Goal: Task Accomplishment & Management: Use online tool/utility

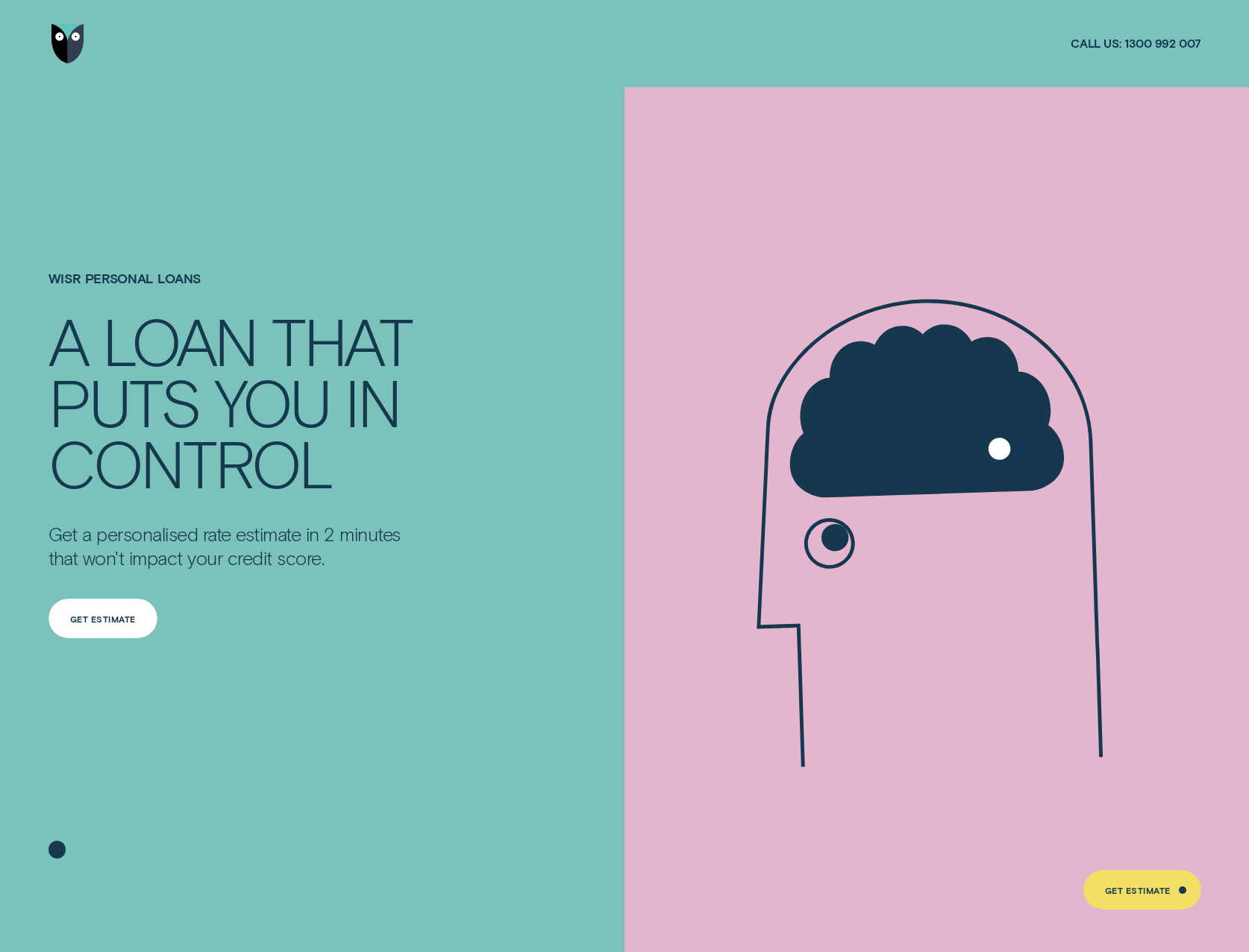
click at [126, 623] on div "Get Estimate" at bounding box center [103, 618] width 66 height 8
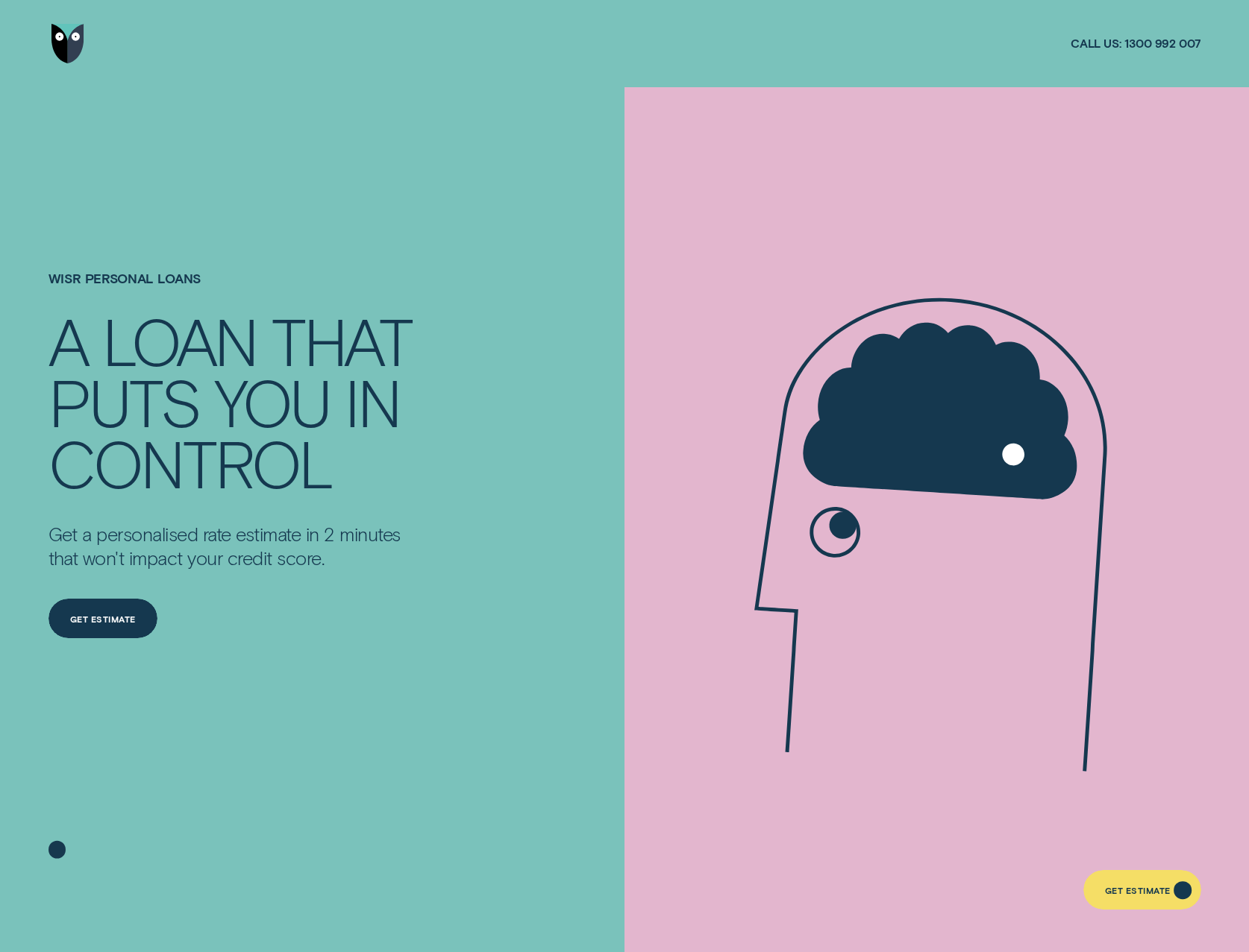
click at [1148, 894] on div "Get Estimate" at bounding box center [1138, 891] width 66 height 8
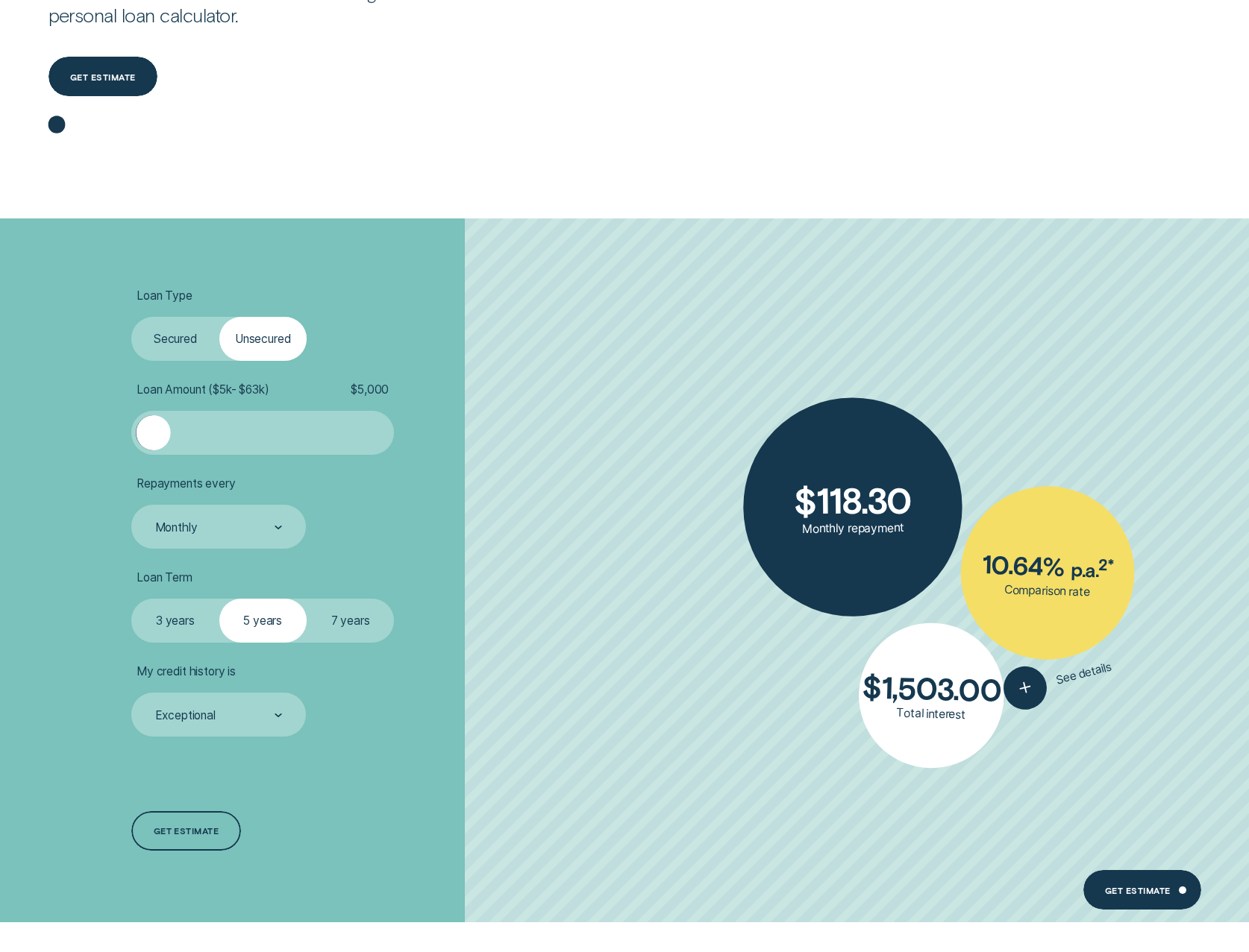
scroll to position [373, 0]
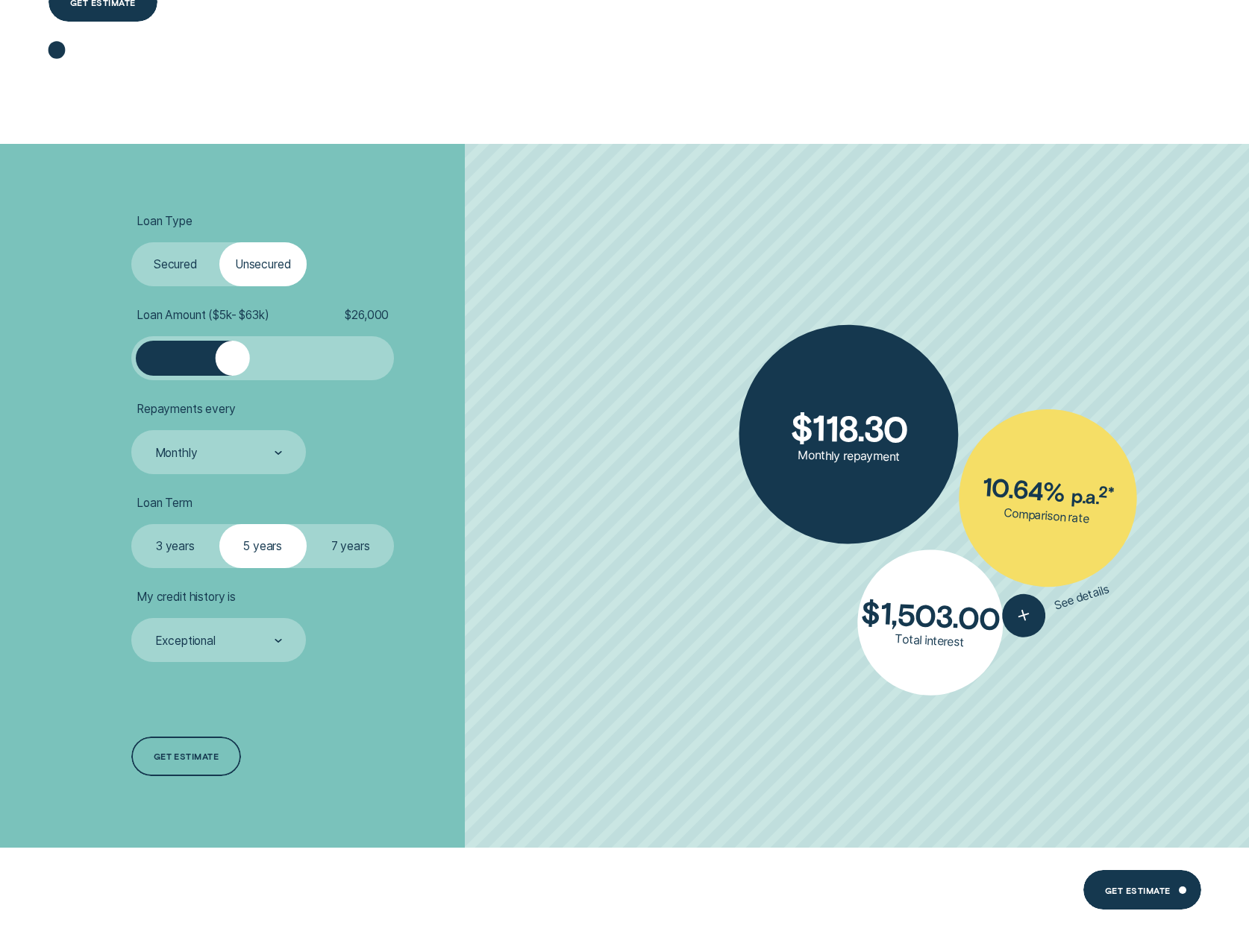
drag, startPoint x: 166, startPoint y: 364, endPoint x: 232, endPoint y: 362, distance: 66.0
click at [232, 362] on div at bounding box center [232, 358] width 35 height 35
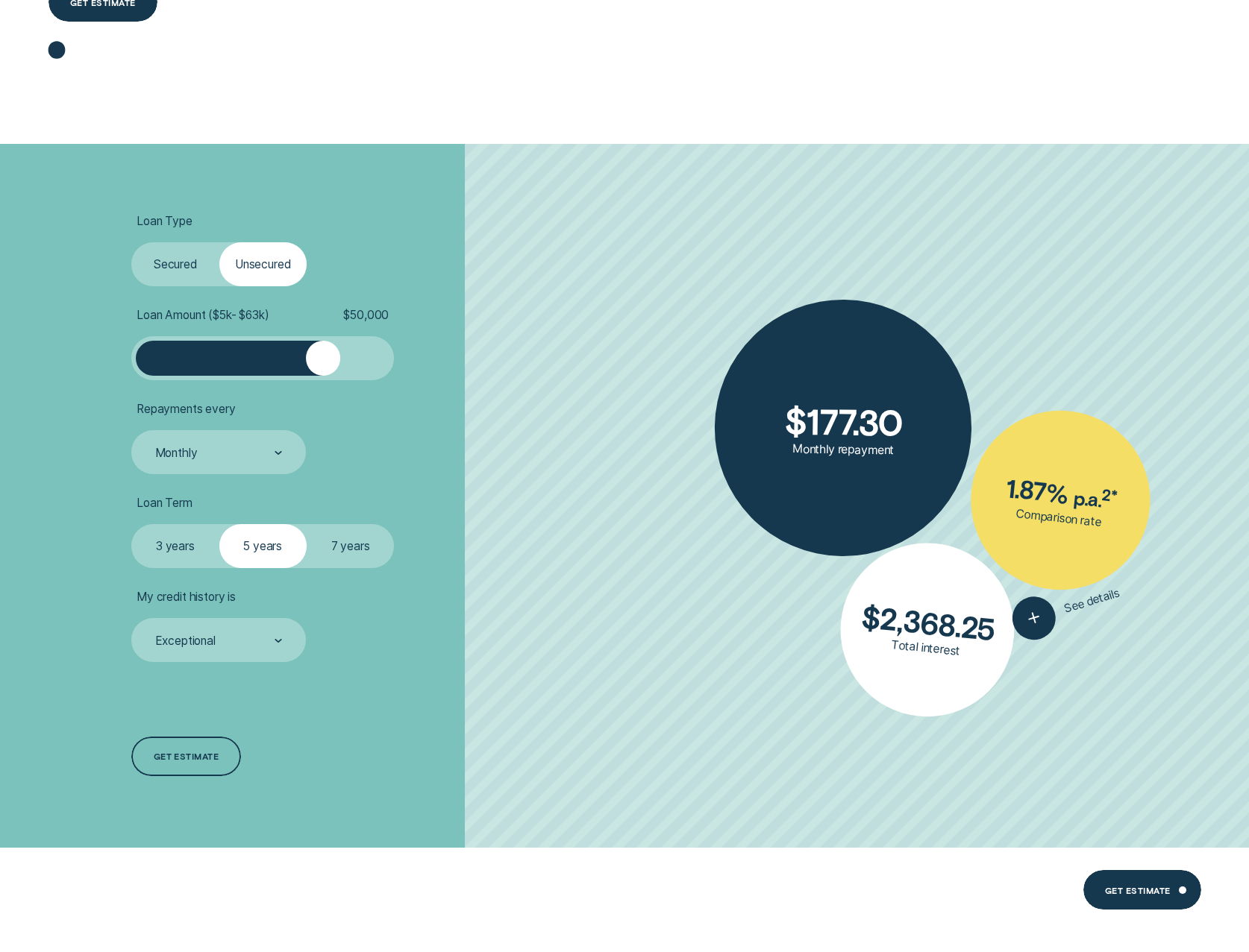
drag, startPoint x: 238, startPoint y: 361, endPoint x: 323, endPoint y: 362, distance: 85.0
click at [323, 362] on div at bounding box center [324, 358] width 35 height 35
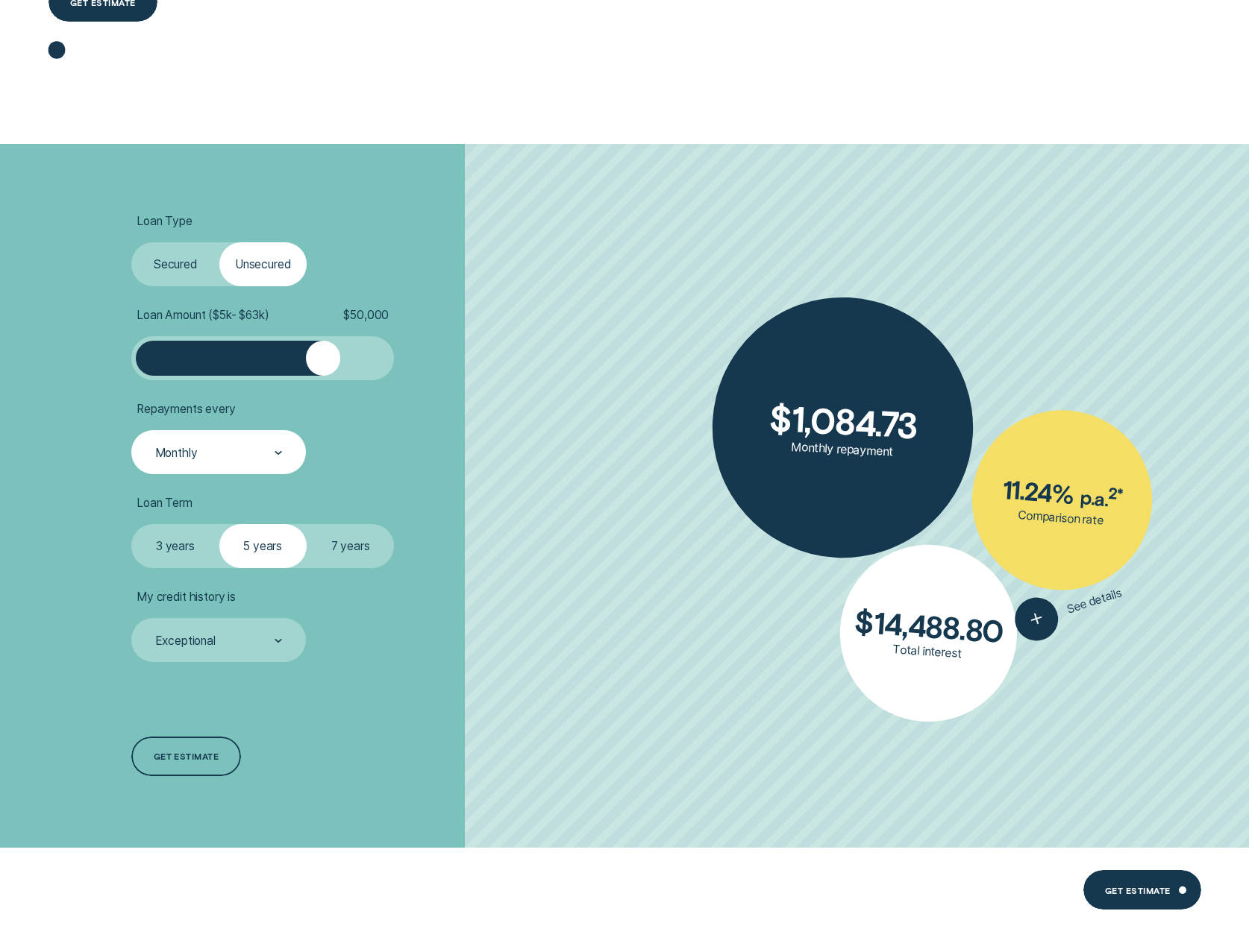
click at [279, 457] on div at bounding box center [278, 453] width 8 height 42
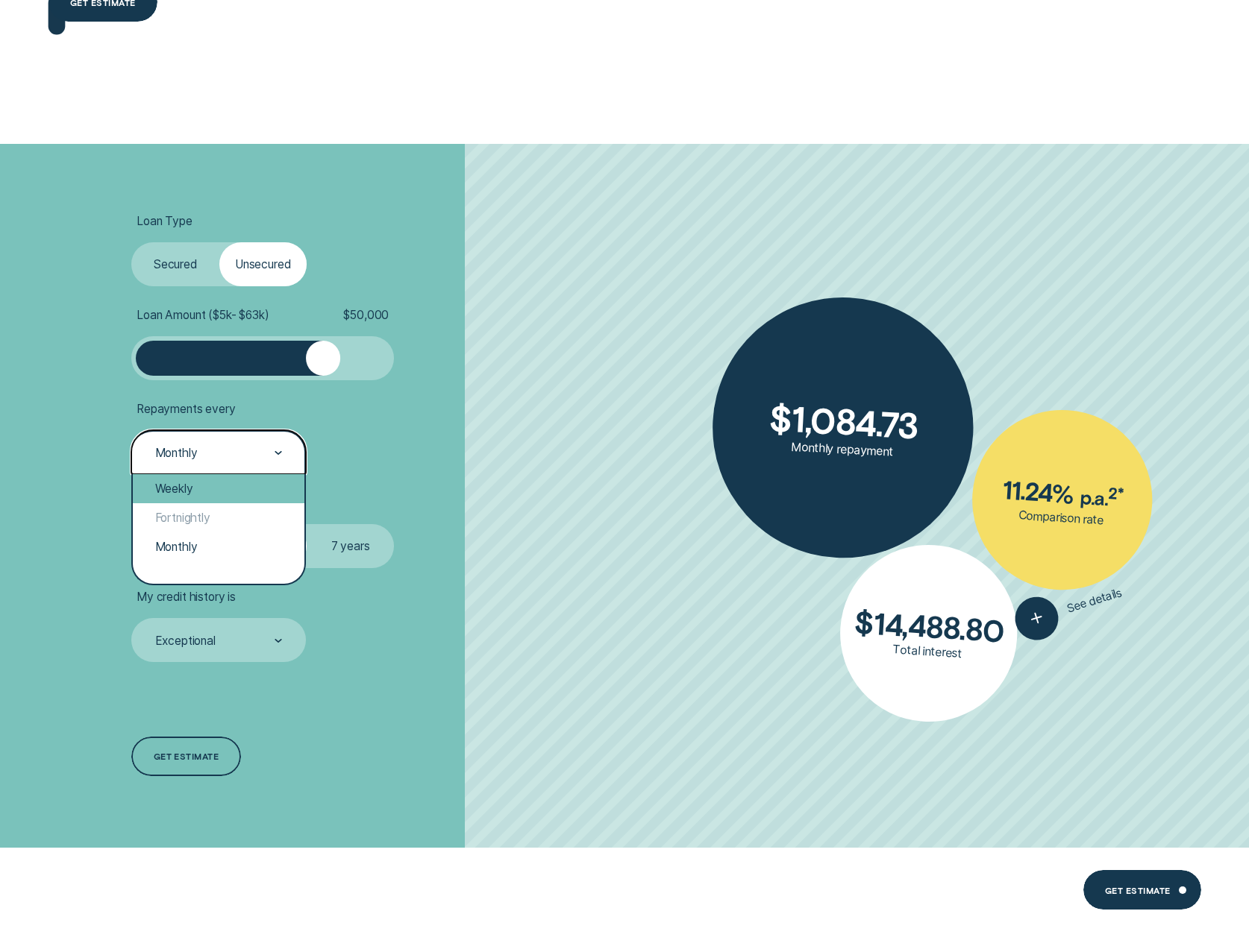
click at [205, 489] on div "Weekly" at bounding box center [219, 489] width 172 height 29
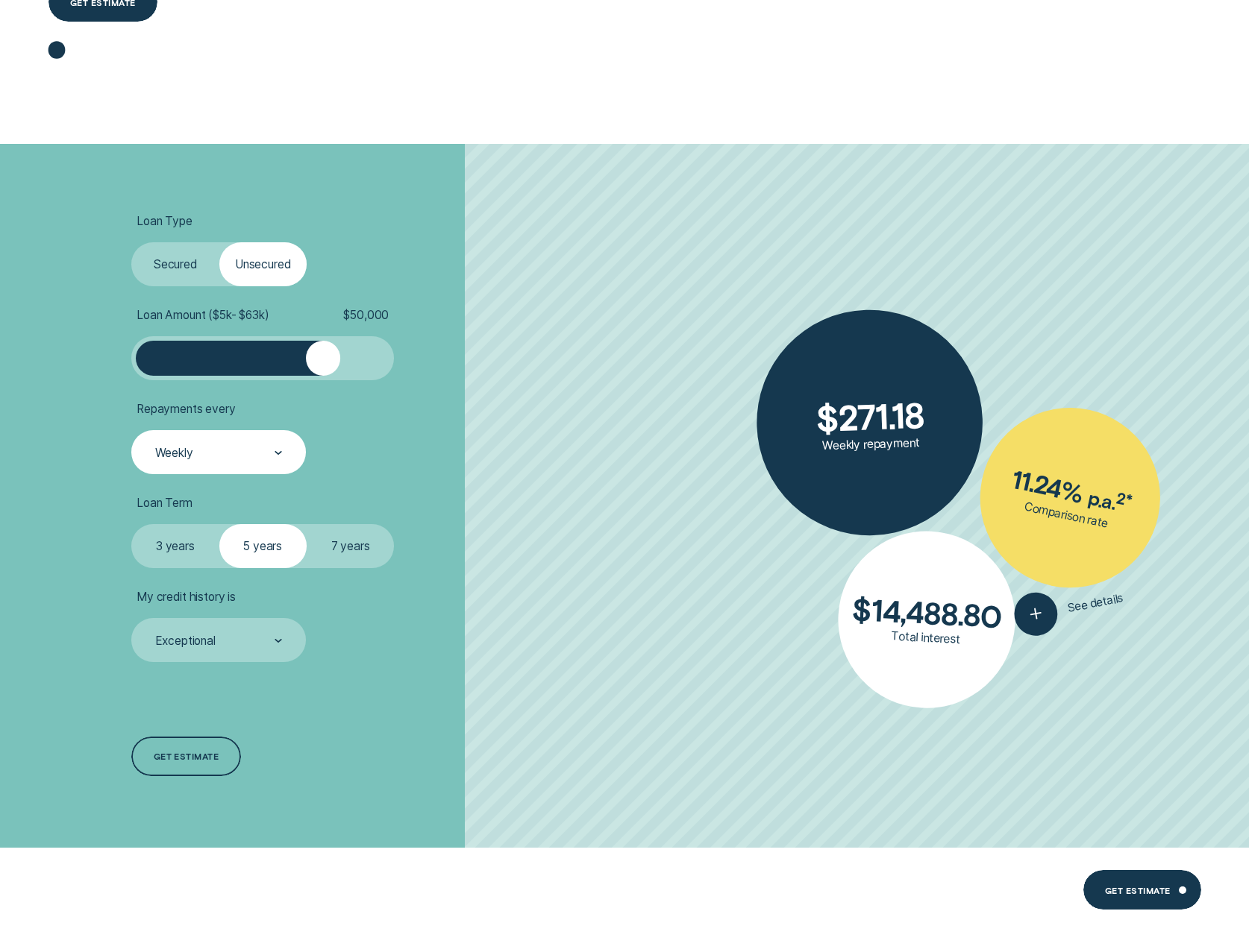
click at [275, 449] on div at bounding box center [278, 453] width 8 height 42
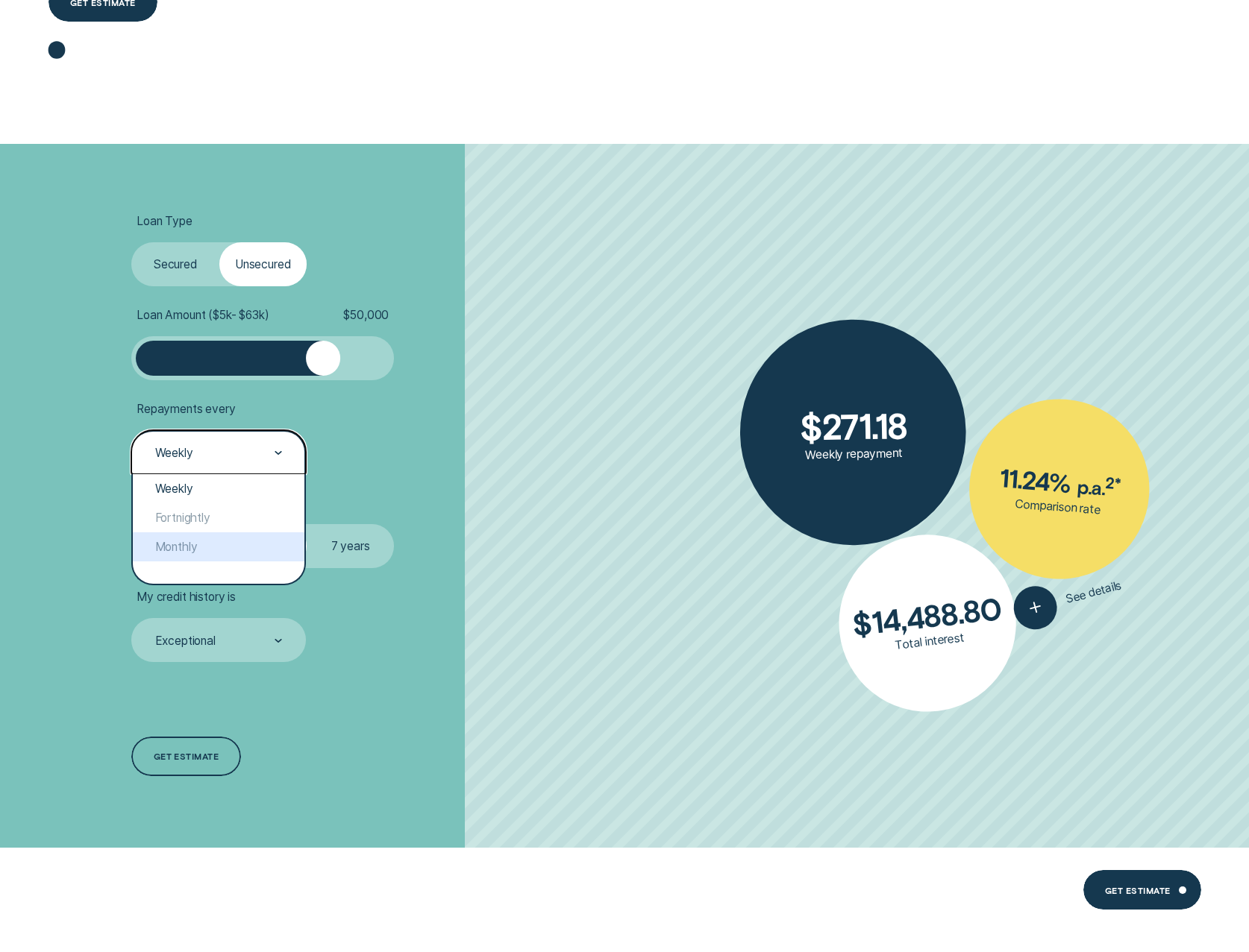
click at [209, 540] on div "Monthly" at bounding box center [219, 547] width 172 height 29
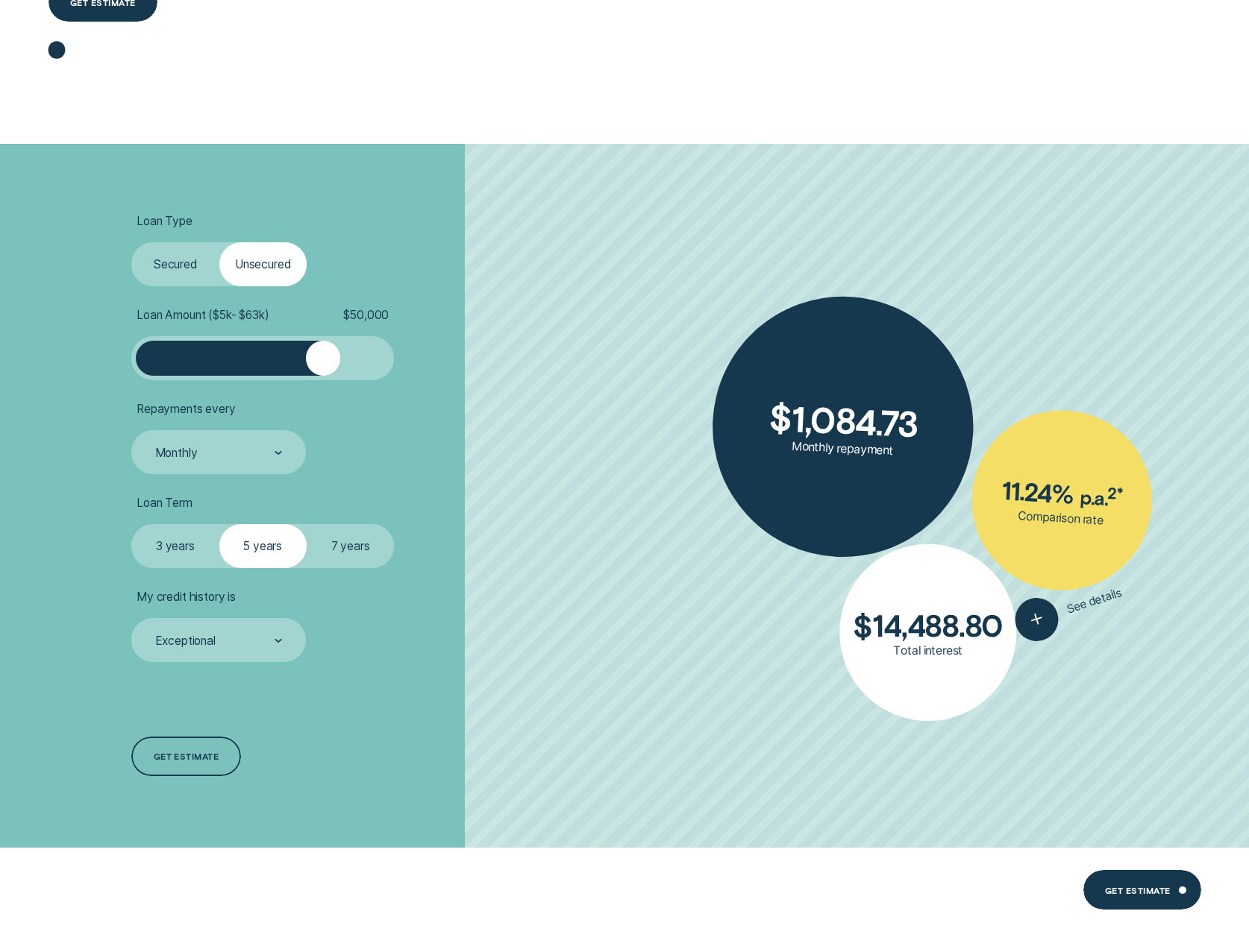
click at [186, 547] on label "3 years" at bounding box center [174, 546] width 88 height 44
click at [131, 525] on input "3 years" at bounding box center [131, 525] width 0 height 0
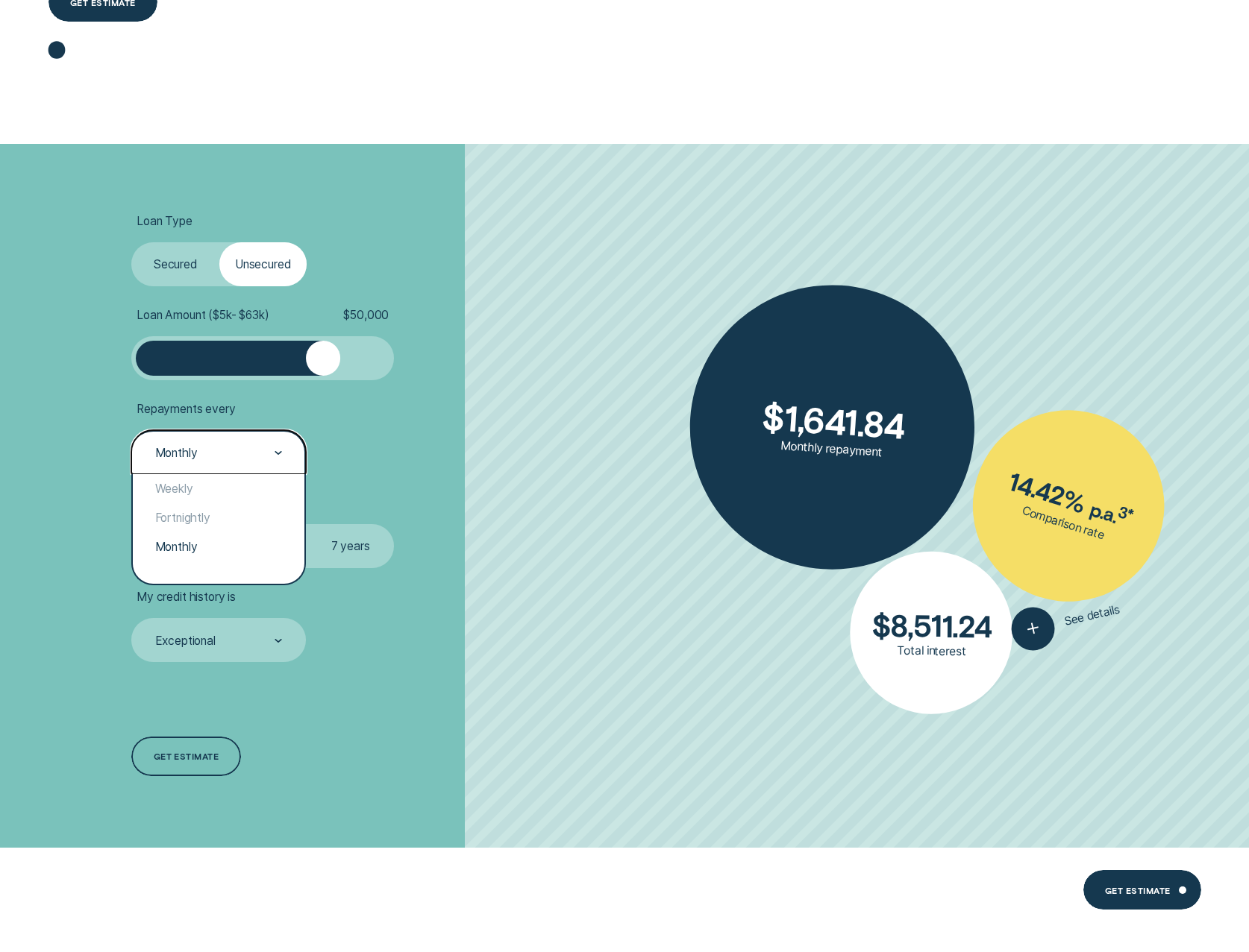
click at [273, 454] on div "Monthly" at bounding box center [218, 453] width 129 height 16
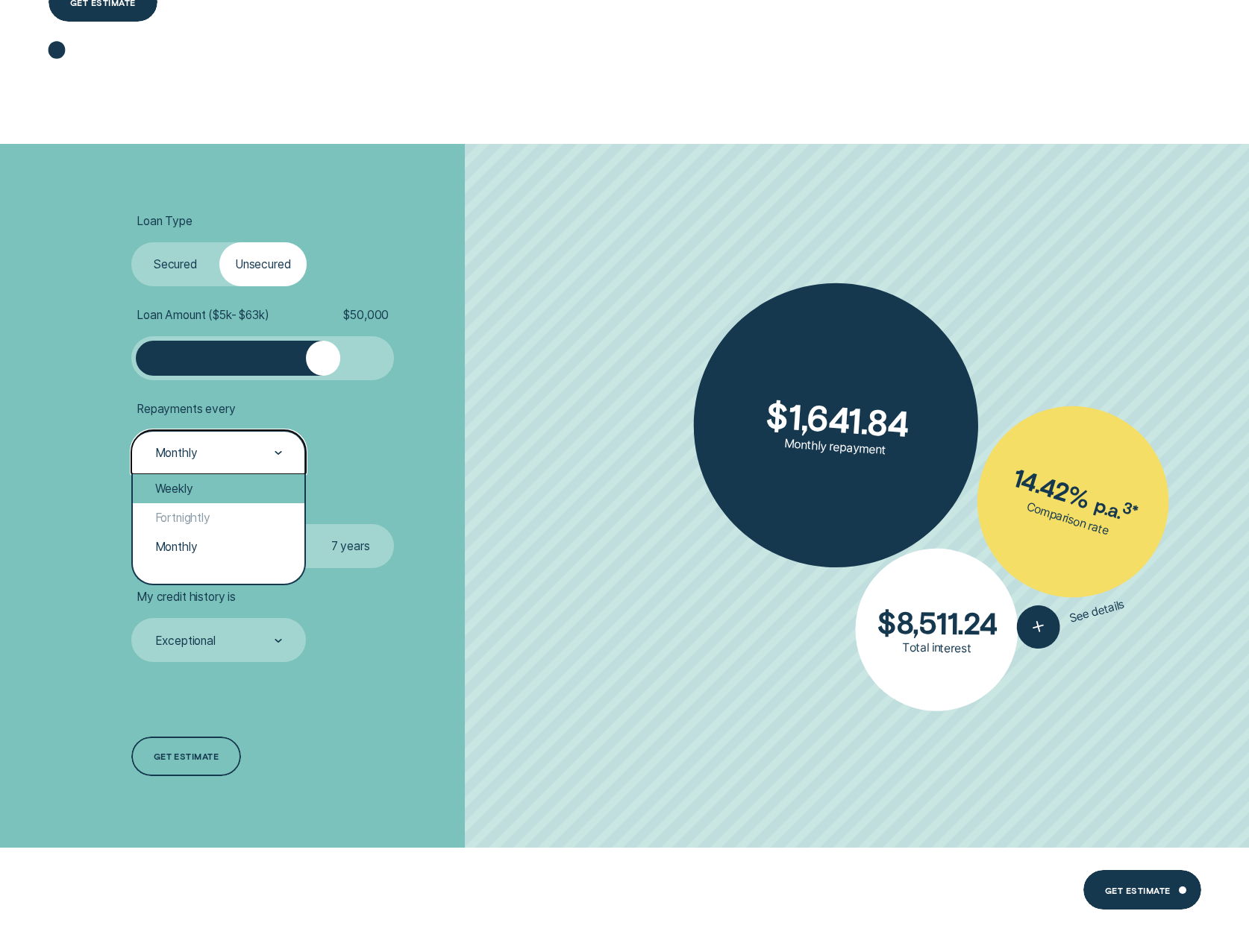
click at [220, 499] on div "Weekly" at bounding box center [219, 489] width 172 height 29
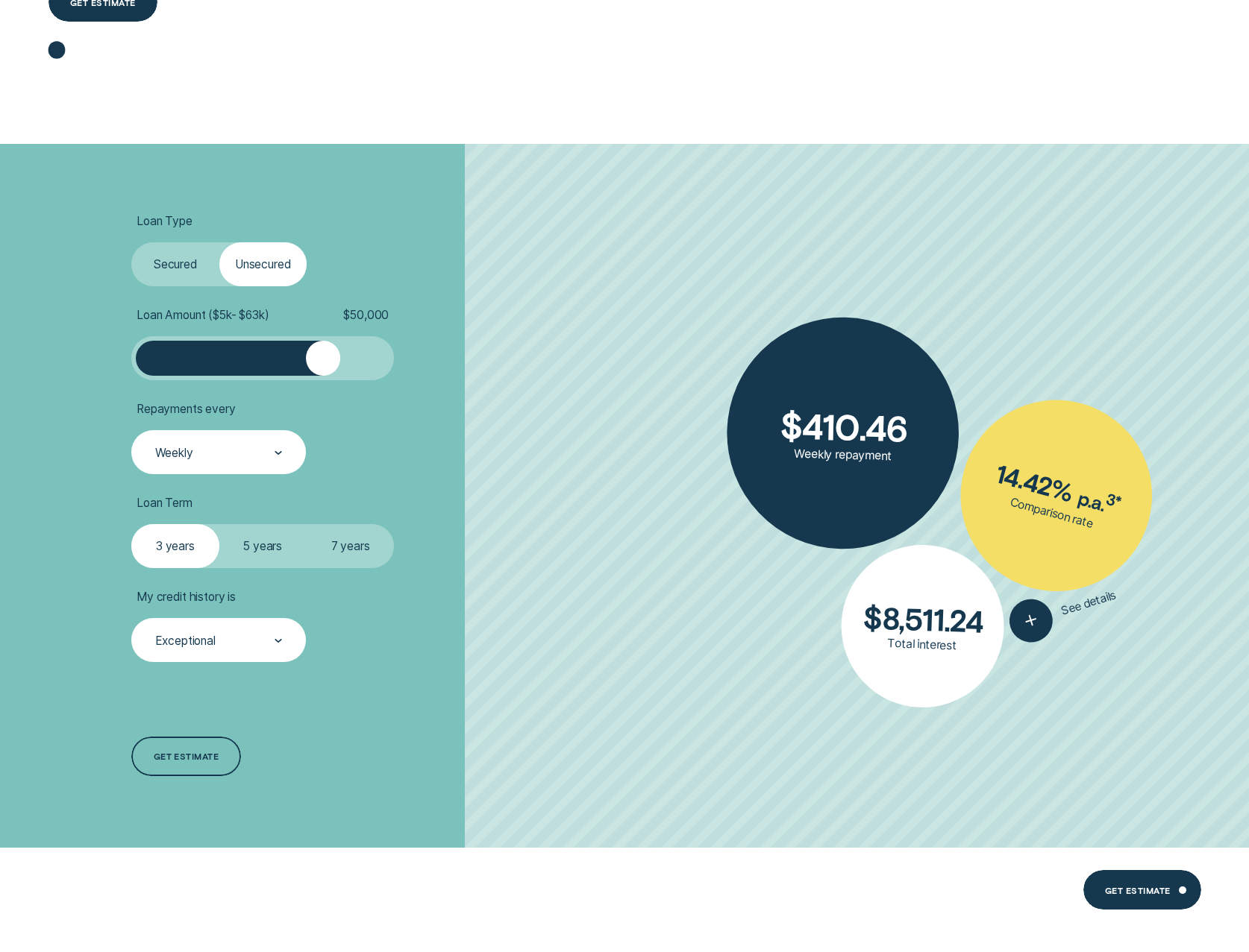
click at [285, 639] on div "Exceptional" at bounding box center [218, 640] width 174 height 44
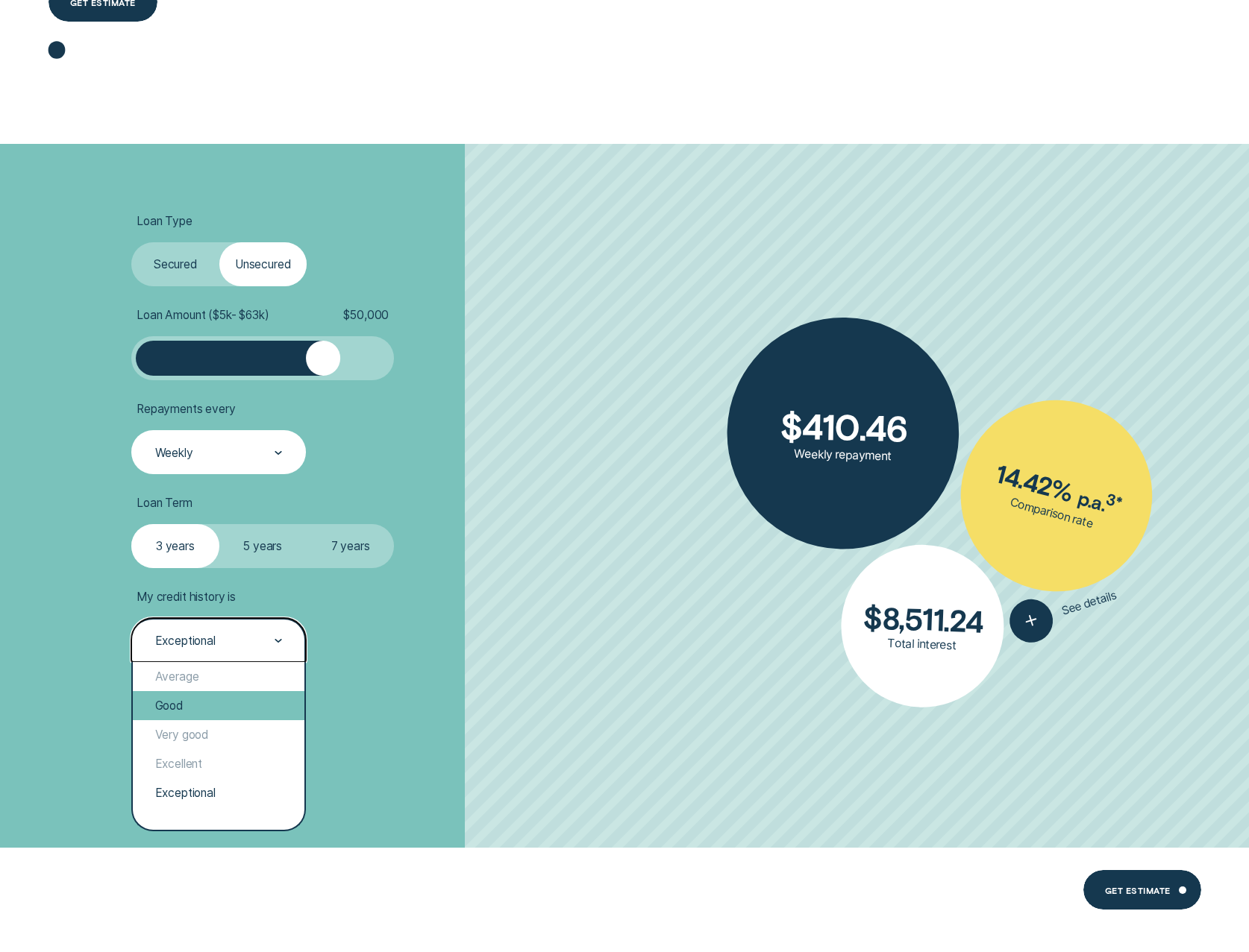
click at [194, 711] on div "Good" at bounding box center [219, 706] width 172 height 29
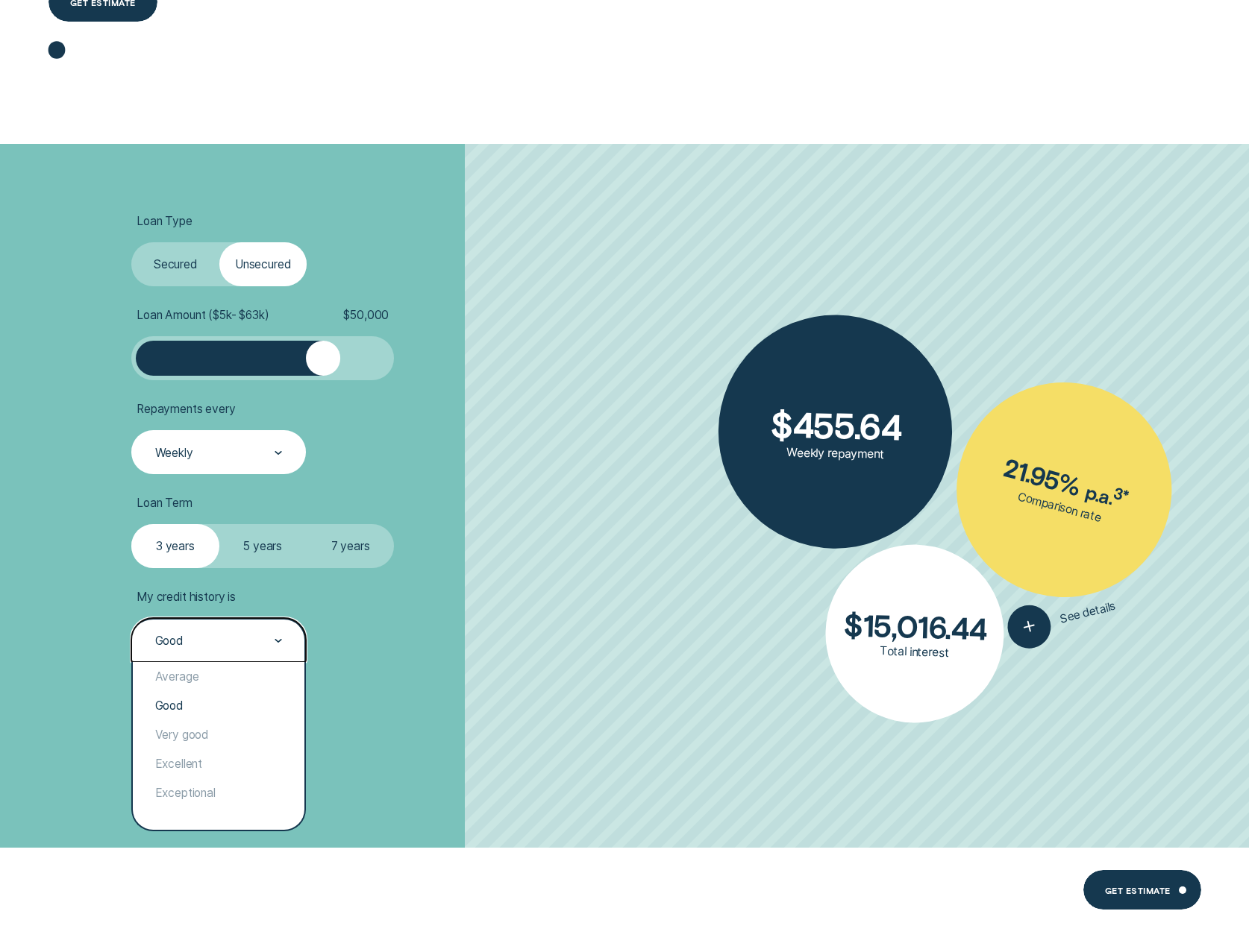
click at [274, 644] on div at bounding box center [278, 641] width 8 height 42
click at [202, 769] on div "Excellent" at bounding box center [219, 764] width 172 height 29
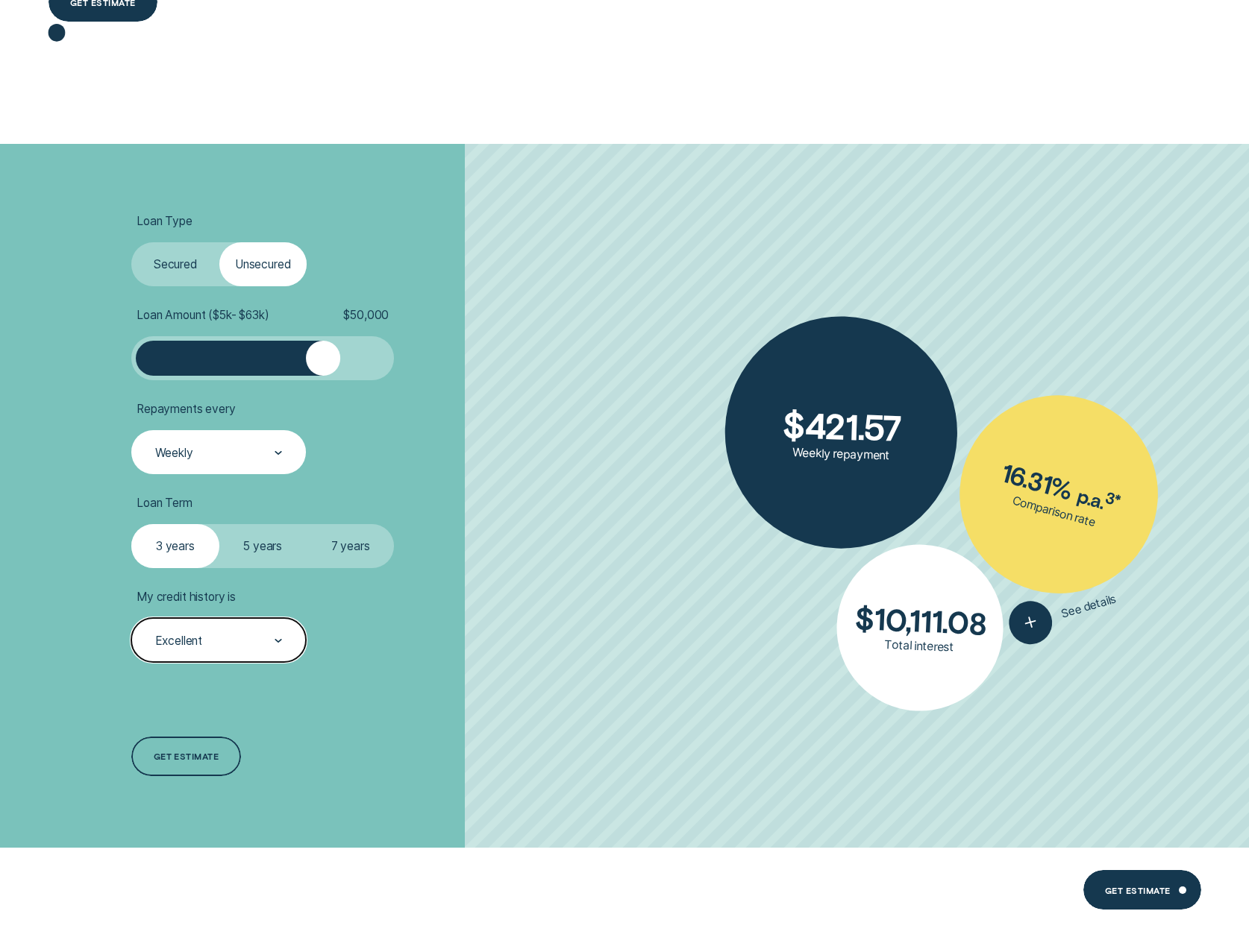
click at [266, 641] on div "Excellent" at bounding box center [218, 641] width 129 height 16
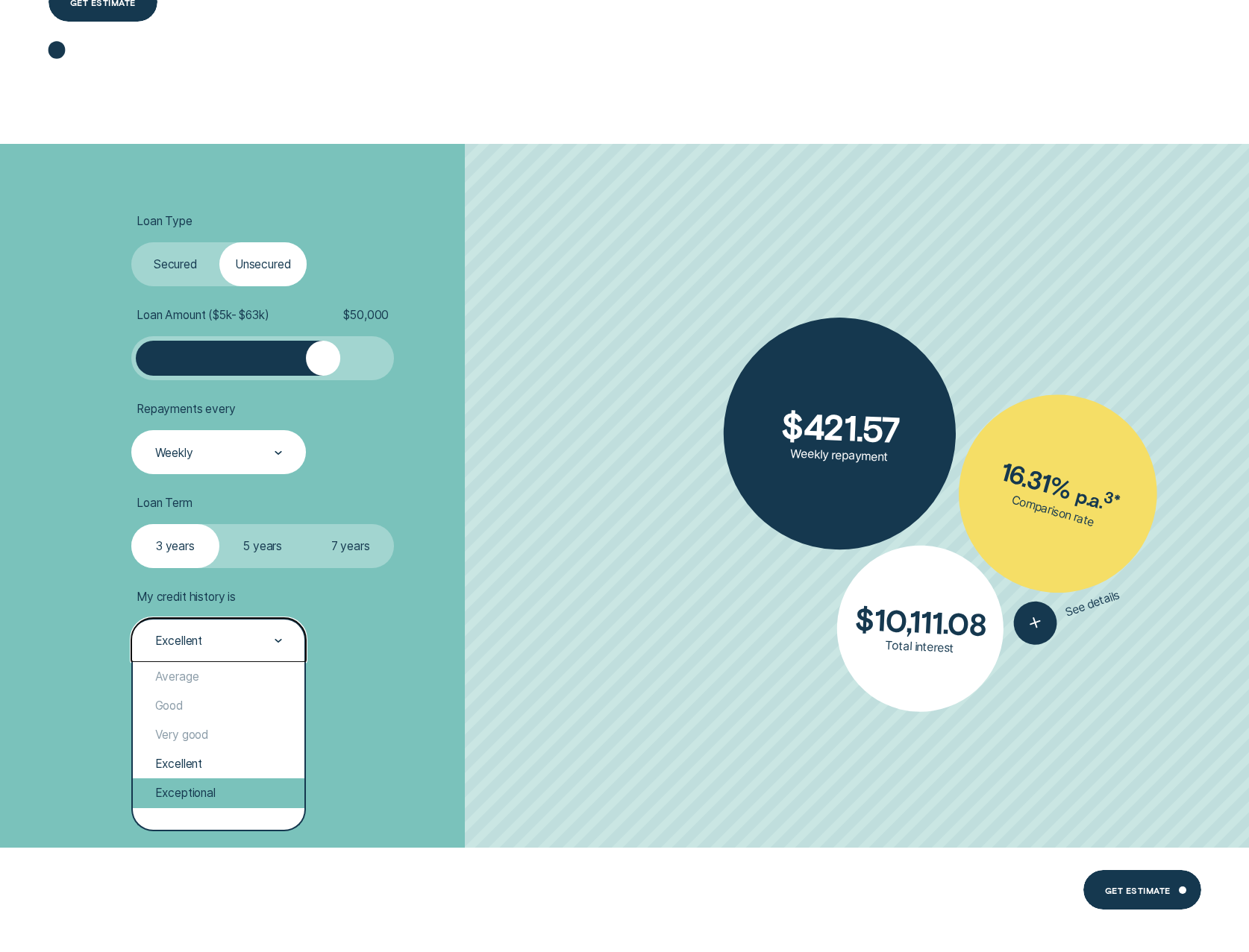
click at [196, 796] on div "Exceptional" at bounding box center [219, 793] width 172 height 29
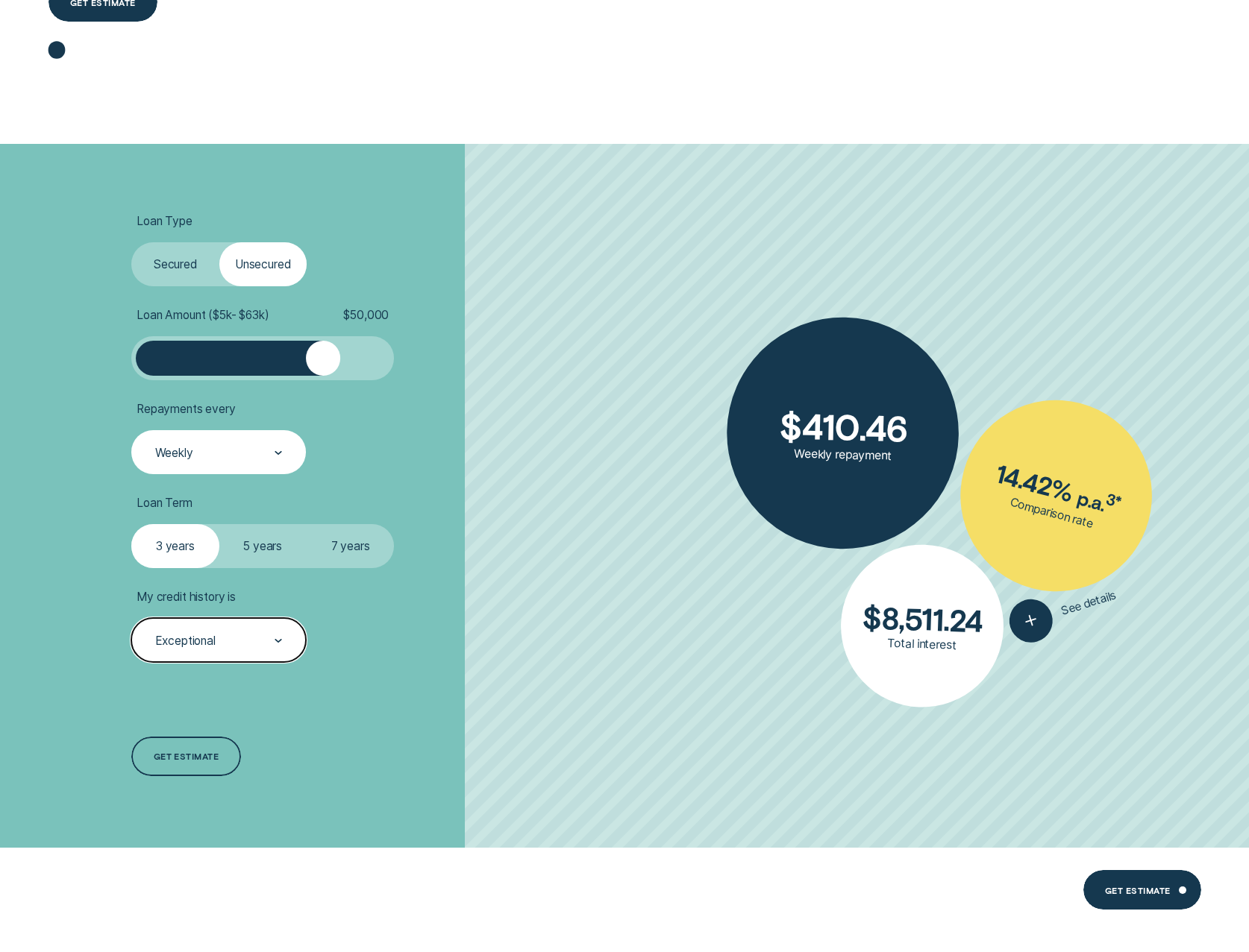
click at [276, 642] on icon at bounding box center [278, 641] width 8 height 3
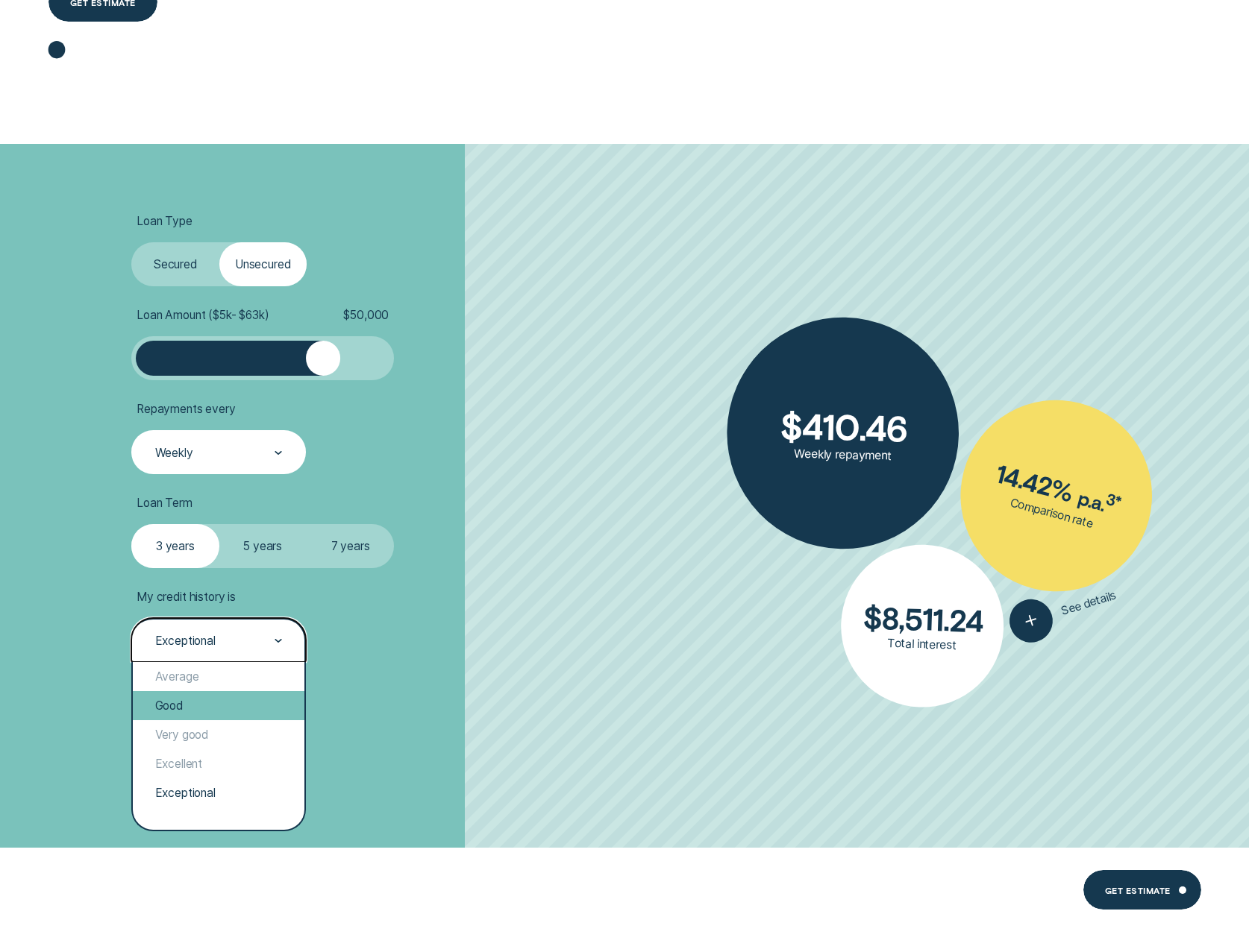
click at [199, 706] on div "Good" at bounding box center [219, 706] width 172 height 29
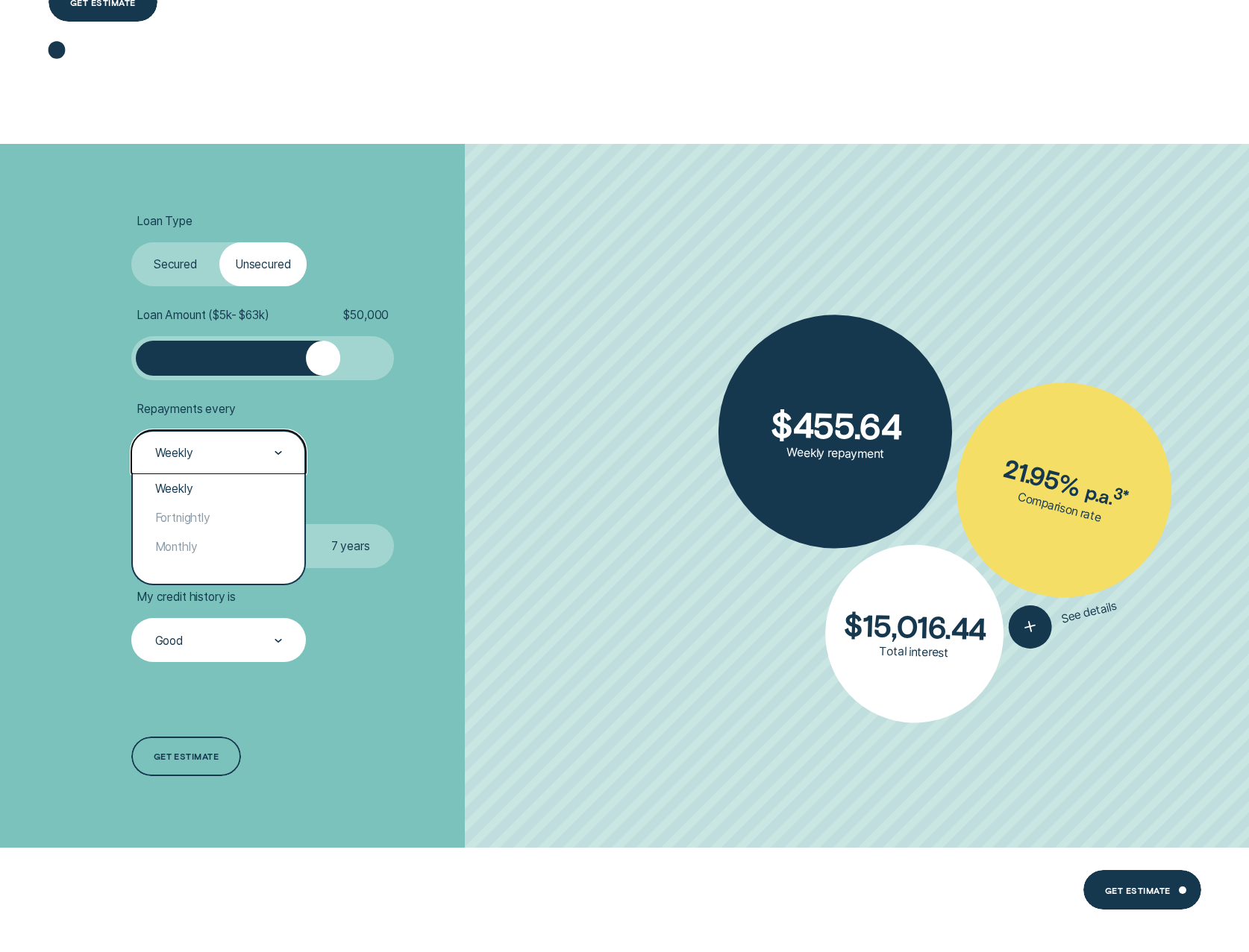
click at [252, 443] on div "Weekly" at bounding box center [218, 452] width 174 height 44
click at [193, 540] on div "Monthly" at bounding box center [219, 547] width 172 height 29
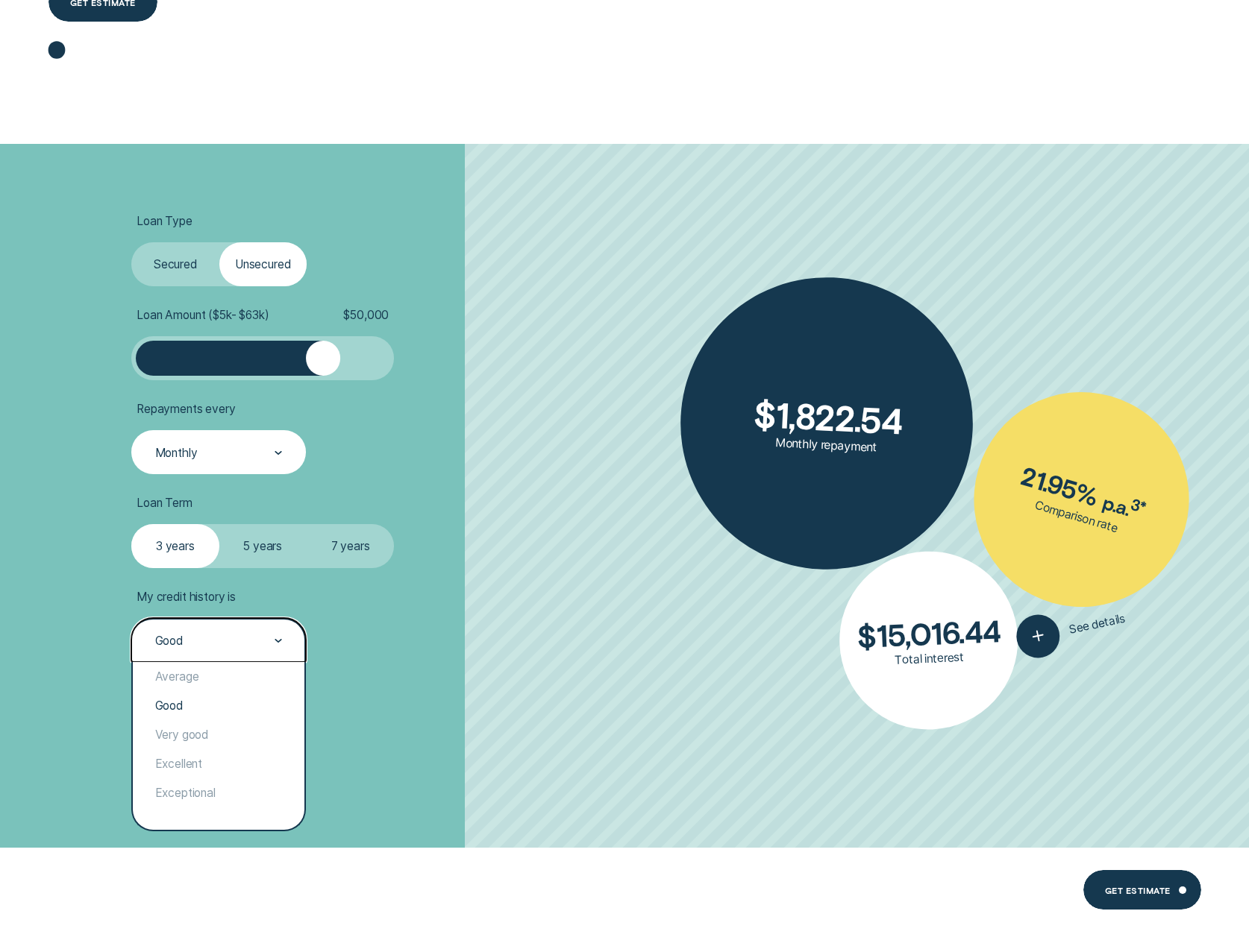
click at [273, 648] on div "Good" at bounding box center [218, 641] width 129 height 16
click at [209, 730] on div "Very good" at bounding box center [219, 735] width 172 height 29
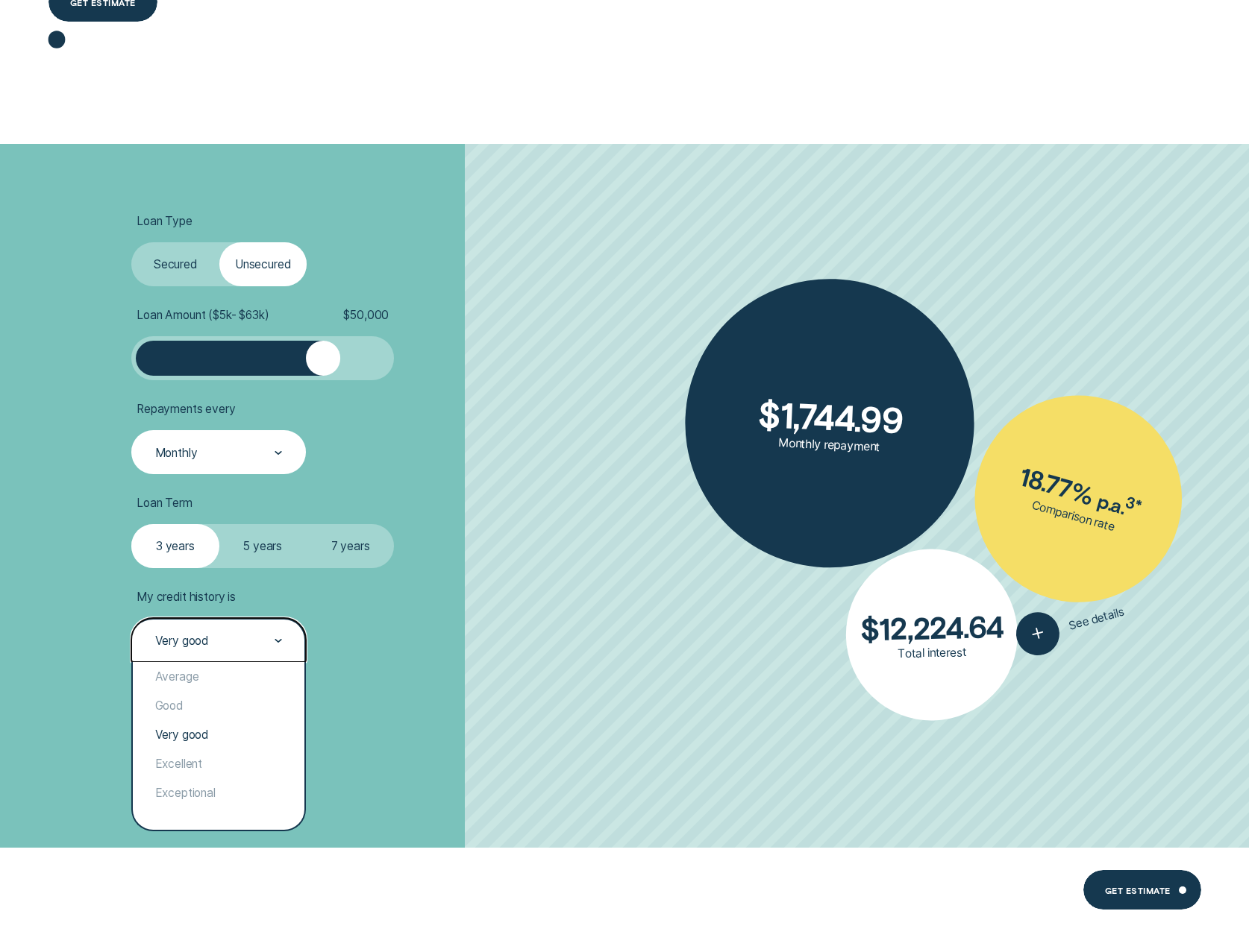
click at [278, 642] on icon at bounding box center [278, 641] width 6 height 3
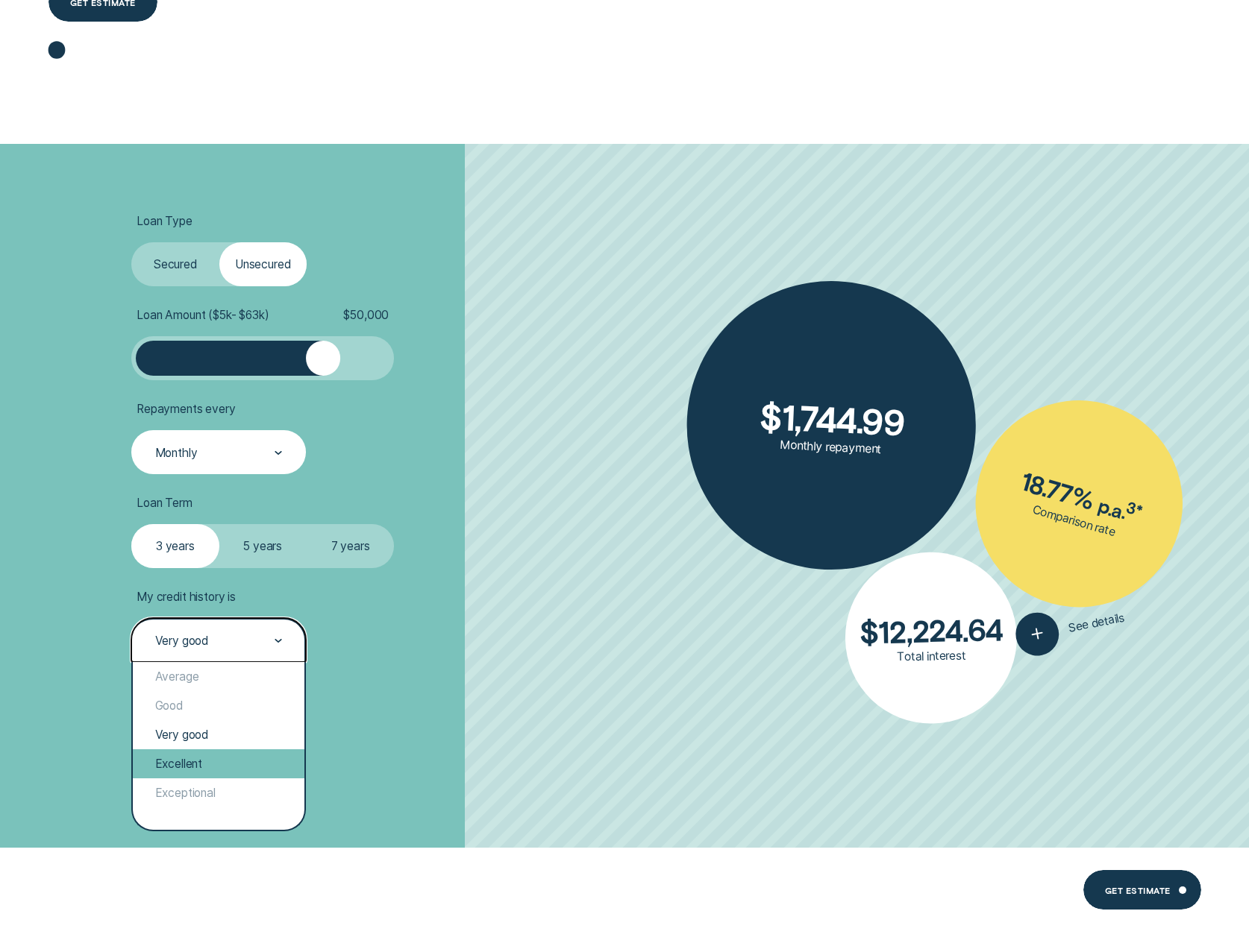
click at [206, 753] on div "Excellent" at bounding box center [219, 764] width 172 height 29
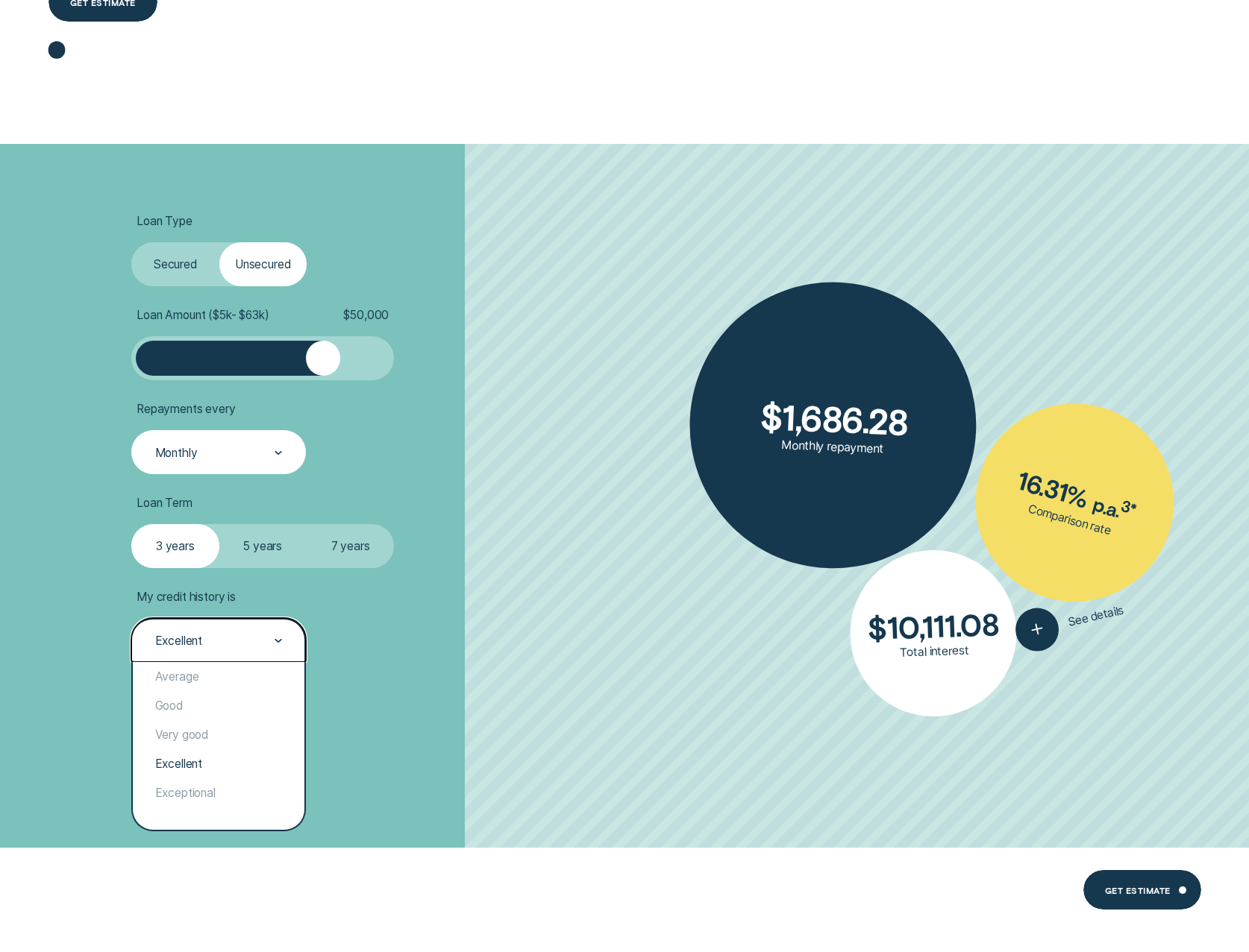
click at [281, 640] on icon at bounding box center [278, 641] width 6 height 3
click at [188, 783] on div "Exceptional" at bounding box center [219, 793] width 172 height 29
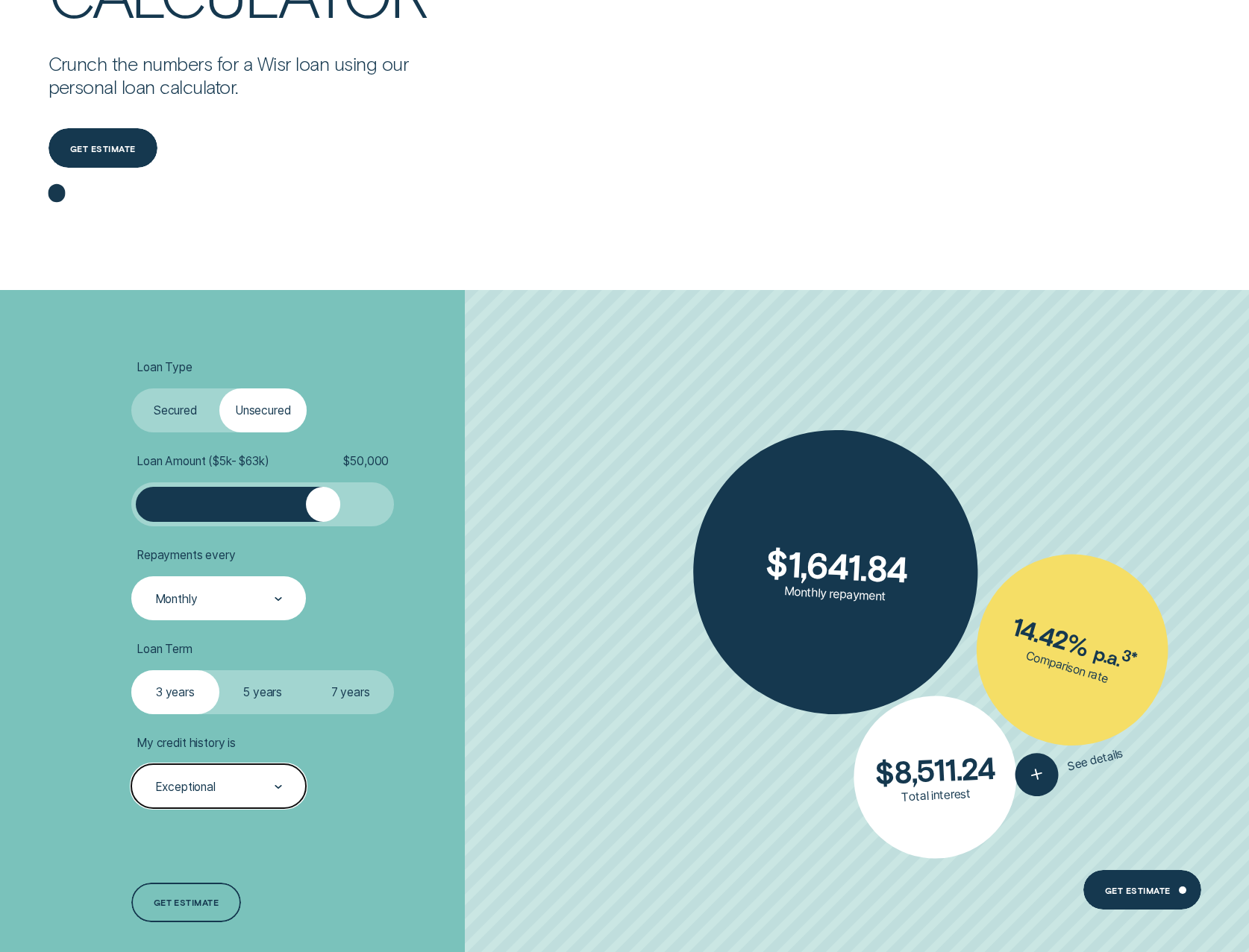
scroll to position [224, 0]
